Goal: Information Seeking & Learning: Learn about a topic

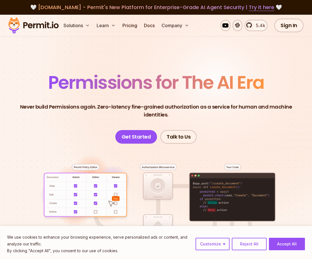
drag, startPoint x: 176, startPoint y: 73, endPoint x: 173, endPoint y: 72, distance: 3.2
click at [176, 73] on span "Permissions for The AI Era" at bounding box center [156, 82] width 216 height 25
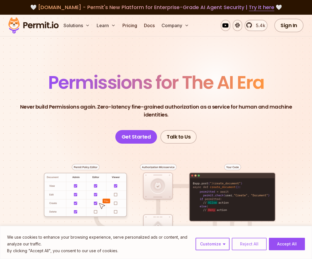
click at [247, 246] on button "Reject All" at bounding box center [249, 244] width 35 height 12
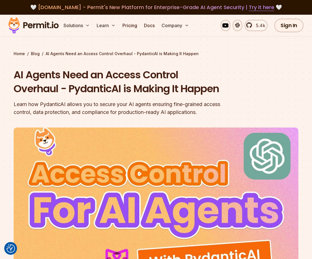
click at [178, 108] on div "Learn how PydanticAI allows you to secure your AI agents ensuring fine-grained …" at bounding box center [122, 109] width 217 height 16
click at [138, 89] on h1 "AI Agents Need an Access Control Overhaul - PydanticAI is Making It Happen" at bounding box center [122, 82] width 217 height 28
